Goal: Find specific page/section: Find specific page/section

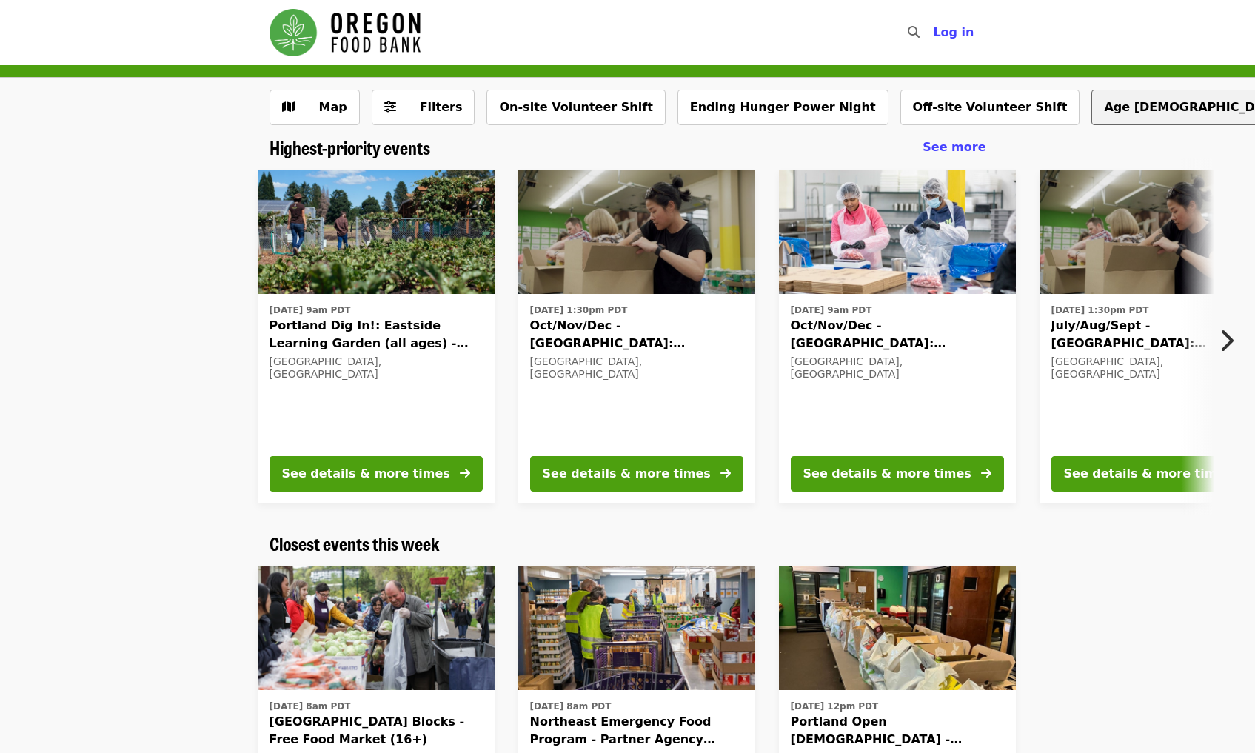
click at [1091, 108] on button "Age [DEMOGRAPHIC_DATA]+" at bounding box center [1198, 108] width 215 height 36
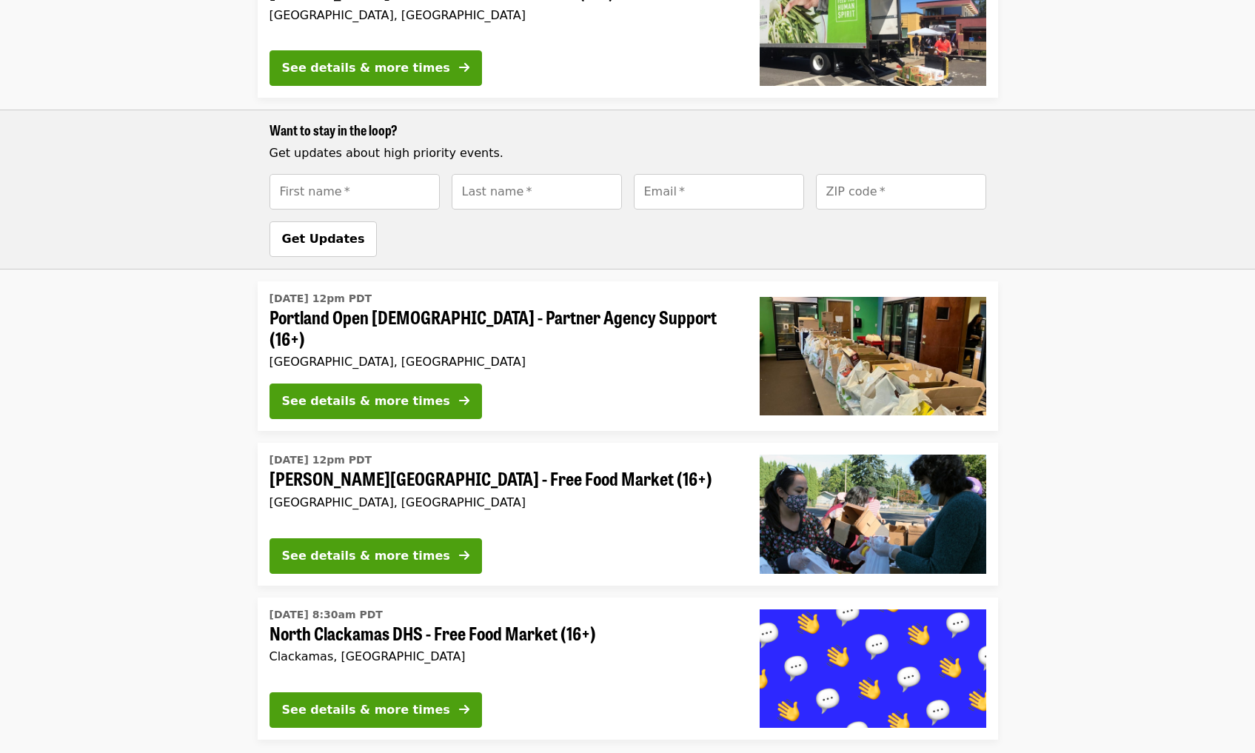
scroll to position [1014, 0]
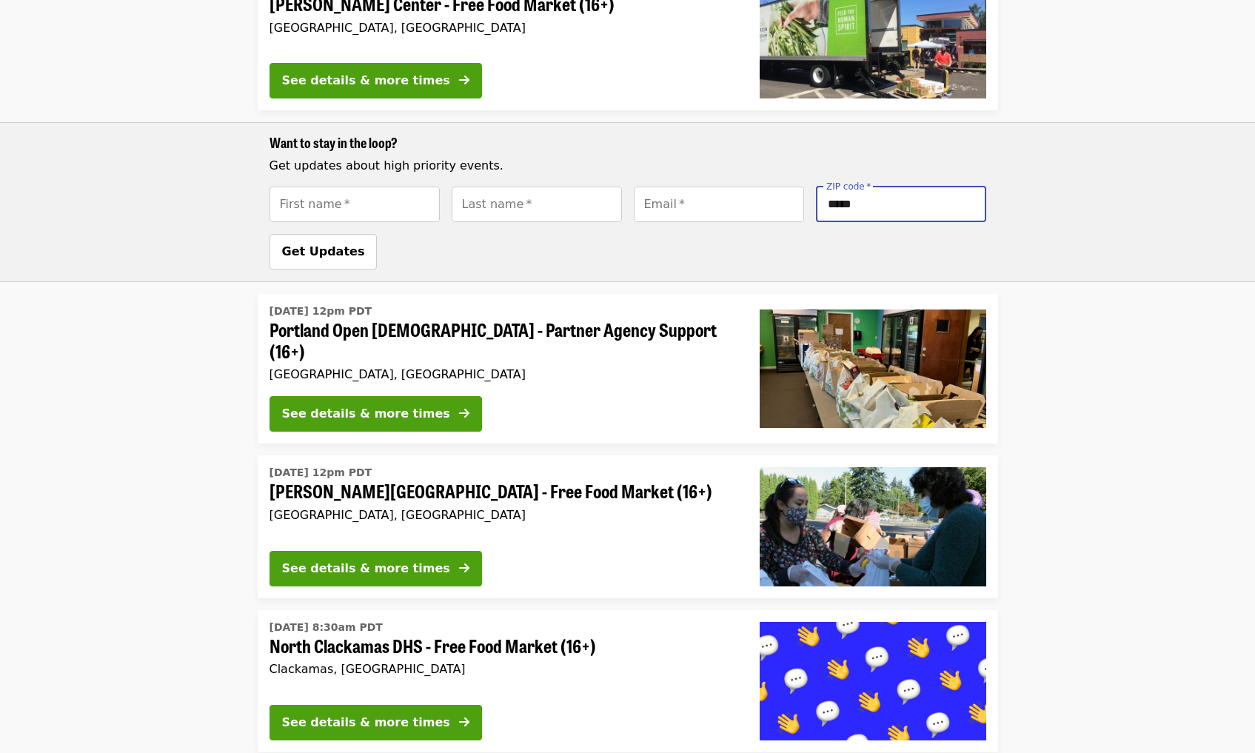
type input "*****"
click at [316, 234] on button "Get Updates" at bounding box center [323, 252] width 108 height 36
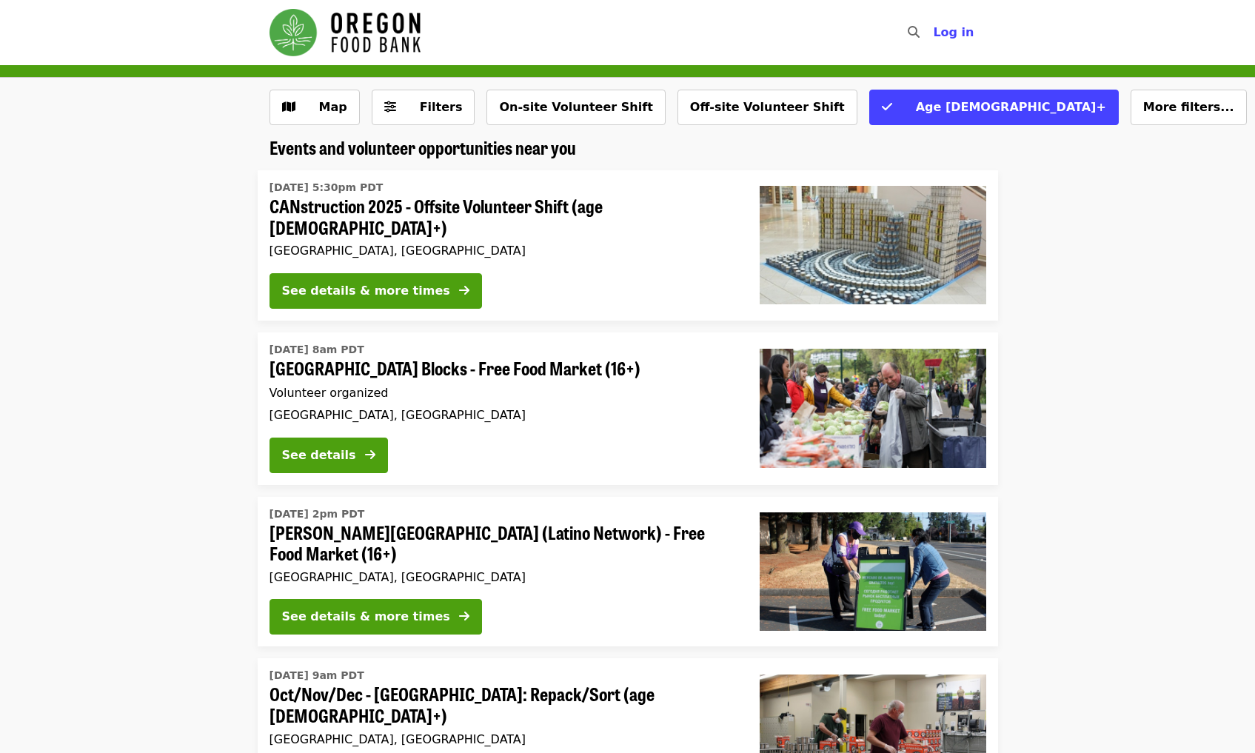
scroll to position [0, 0]
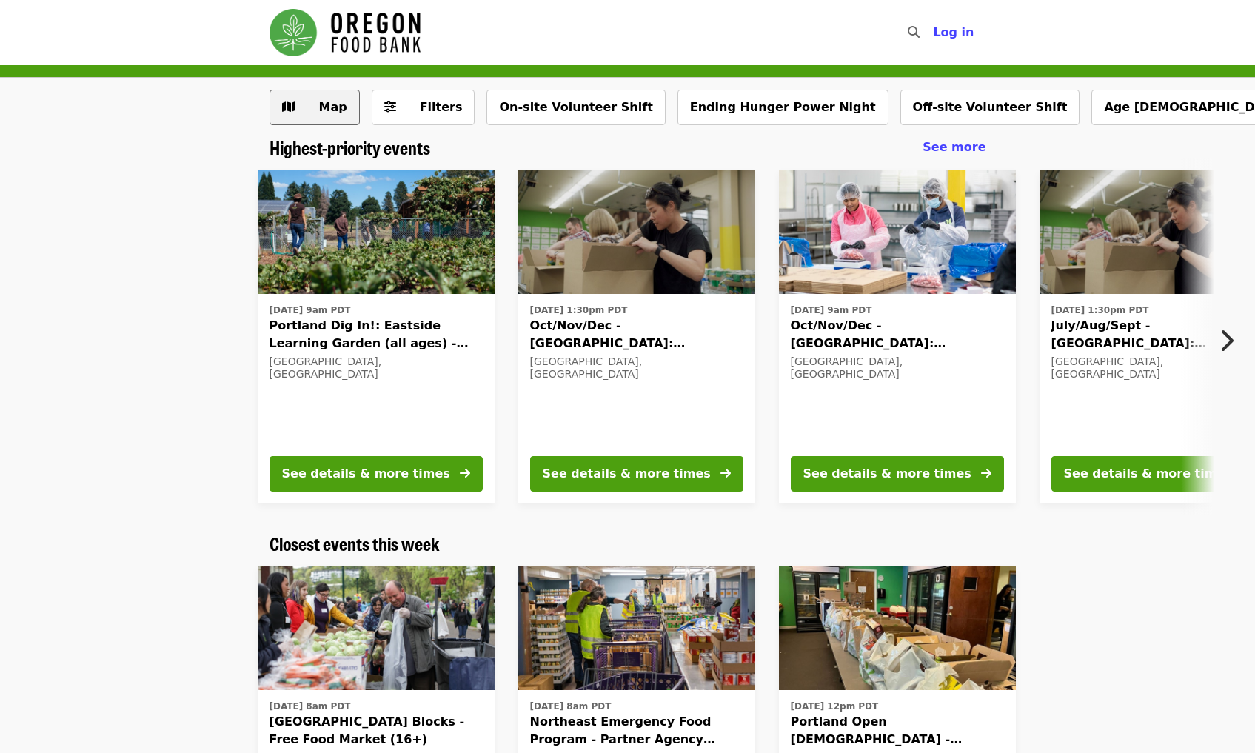
click at [329, 106] on span "Map" at bounding box center [333, 107] width 28 height 14
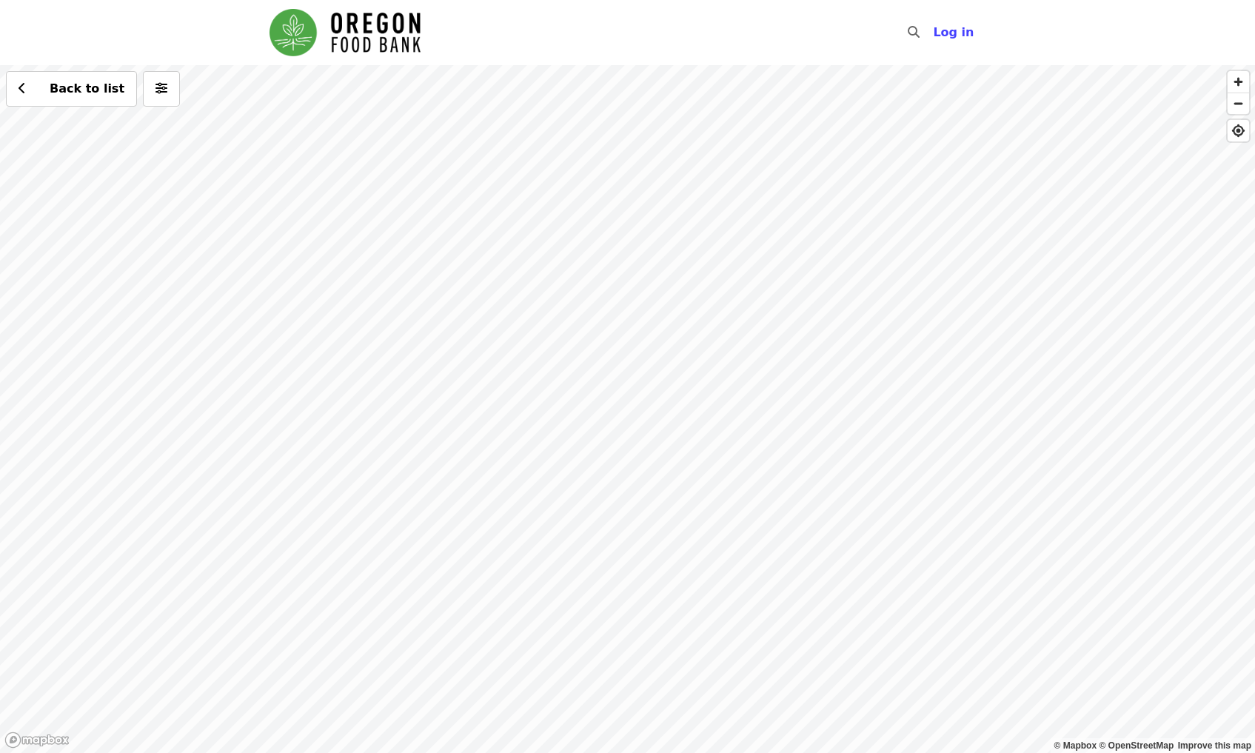
click at [579, 688] on div "Back to list" at bounding box center [627, 409] width 1255 height 688
click at [653, 432] on div "Back to list" at bounding box center [627, 409] width 1255 height 688
click at [671, 282] on div "Back to list" at bounding box center [627, 409] width 1255 height 688
click at [651, 349] on div "Back to list" at bounding box center [627, 409] width 1255 height 688
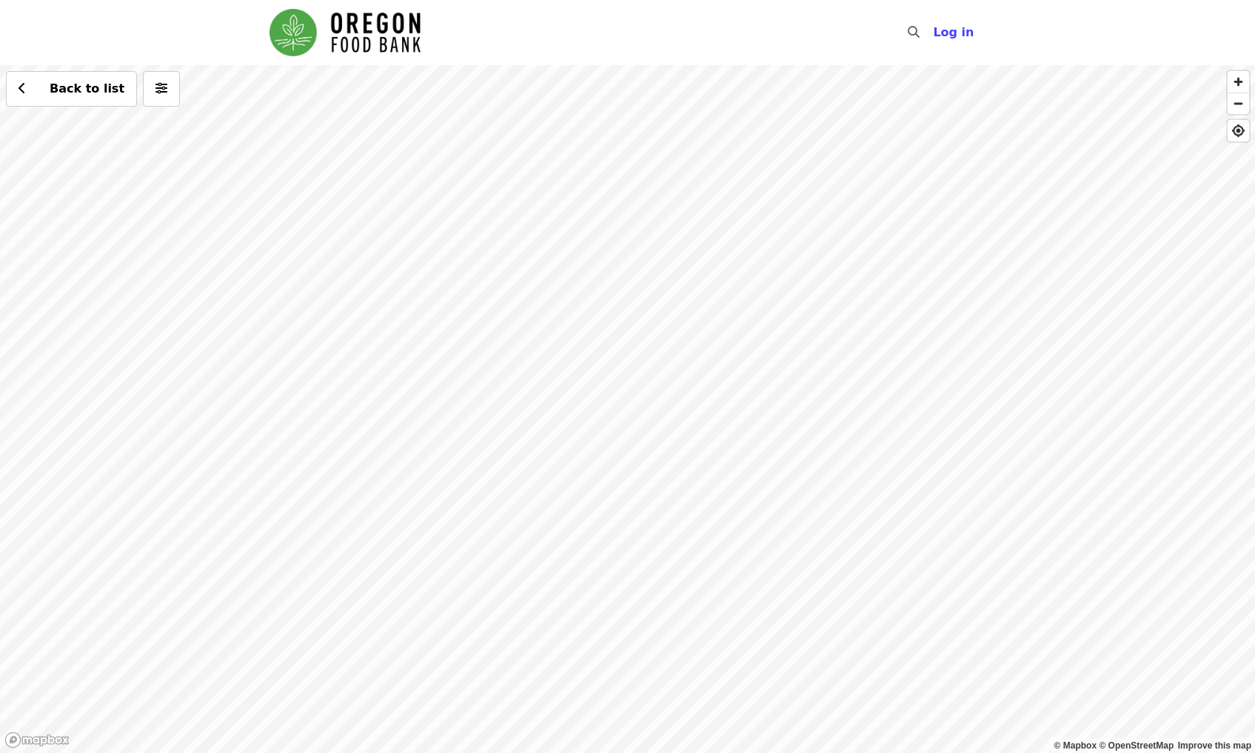
click at [651, 349] on div "Back to list" at bounding box center [627, 409] width 1255 height 688
click at [528, 174] on div "Back to list" at bounding box center [627, 409] width 1255 height 688
click at [56, 94] on span "Back to list" at bounding box center [87, 88] width 75 height 14
